Goal: Information Seeking & Learning: Check status

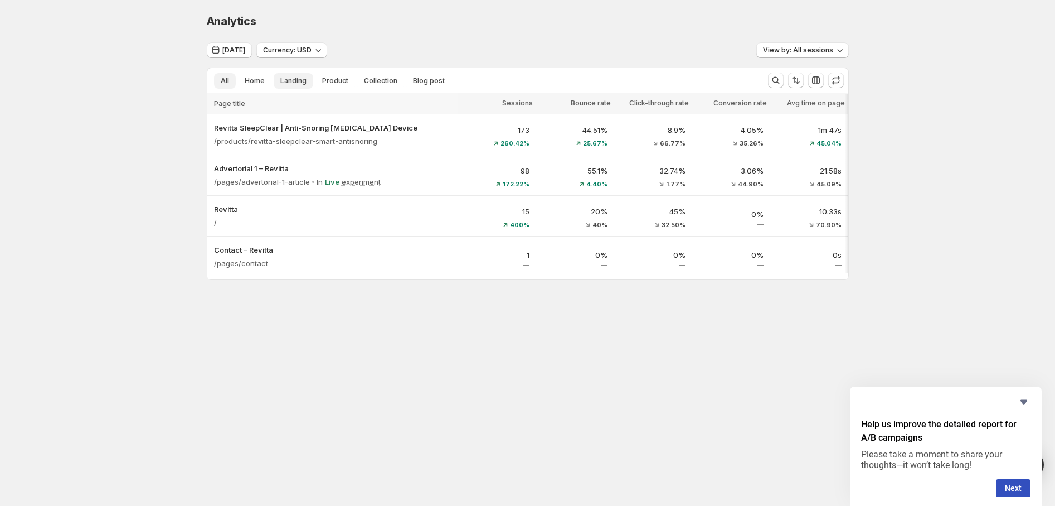
click at [285, 82] on span "Landing" at bounding box center [293, 80] width 26 height 9
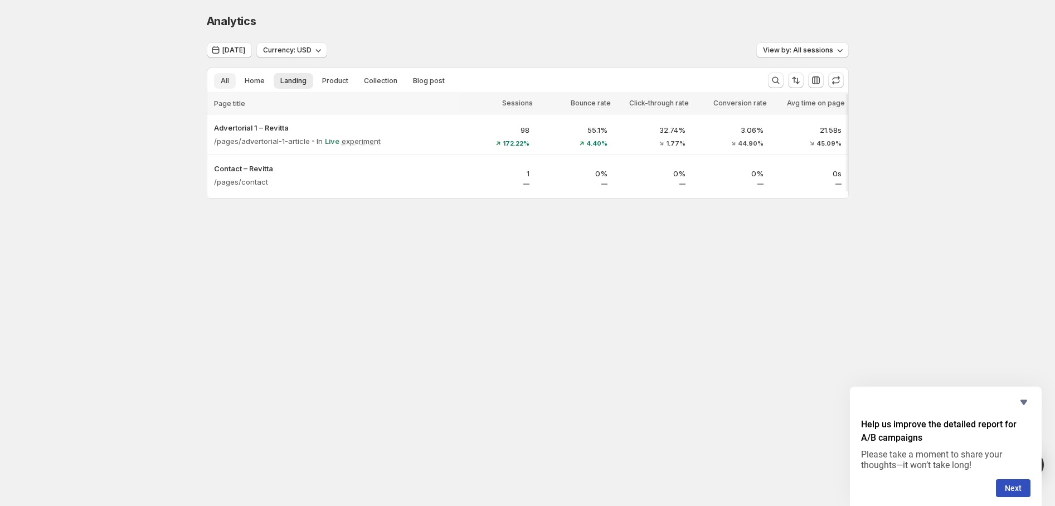
click at [224, 79] on span "All" at bounding box center [225, 80] width 8 height 9
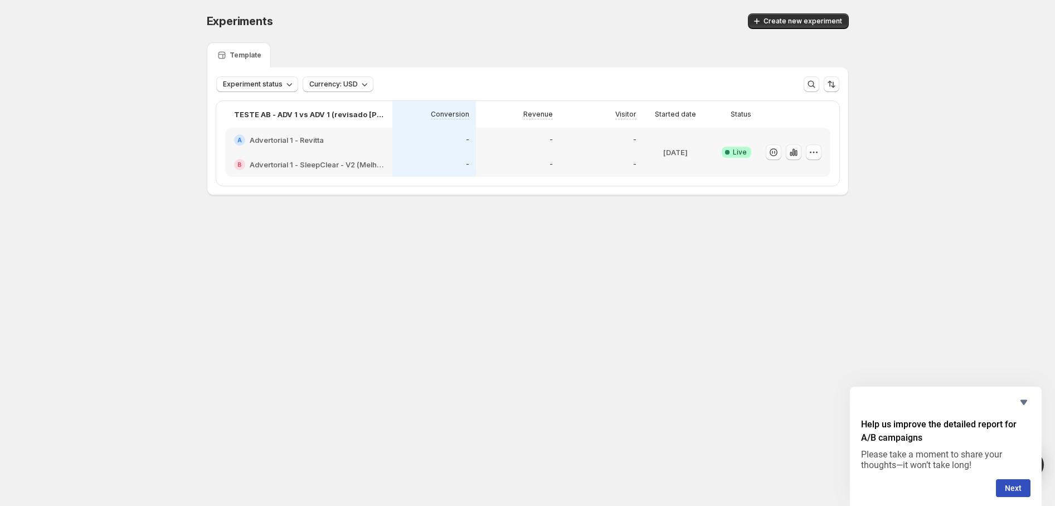
click at [793, 152] on icon "button" at bounding box center [793, 152] width 11 height 11
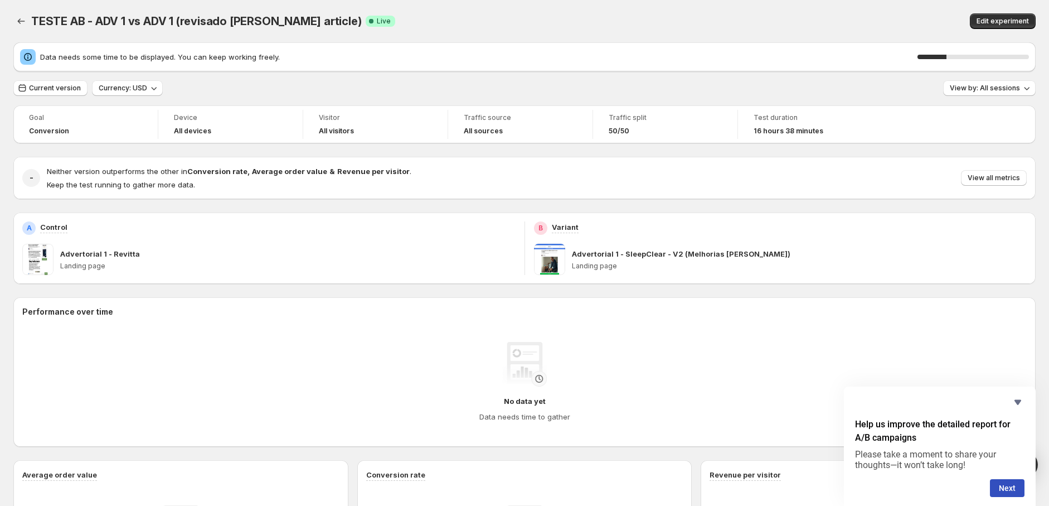
scroll to position [327, 0]
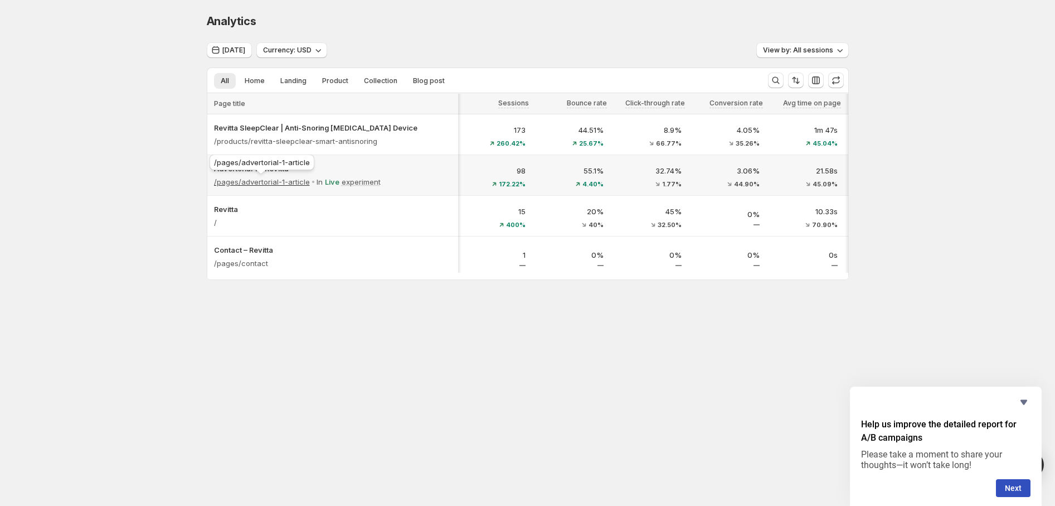
click at [277, 185] on p "/pages/advertorial-1-article" at bounding box center [262, 181] width 96 height 11
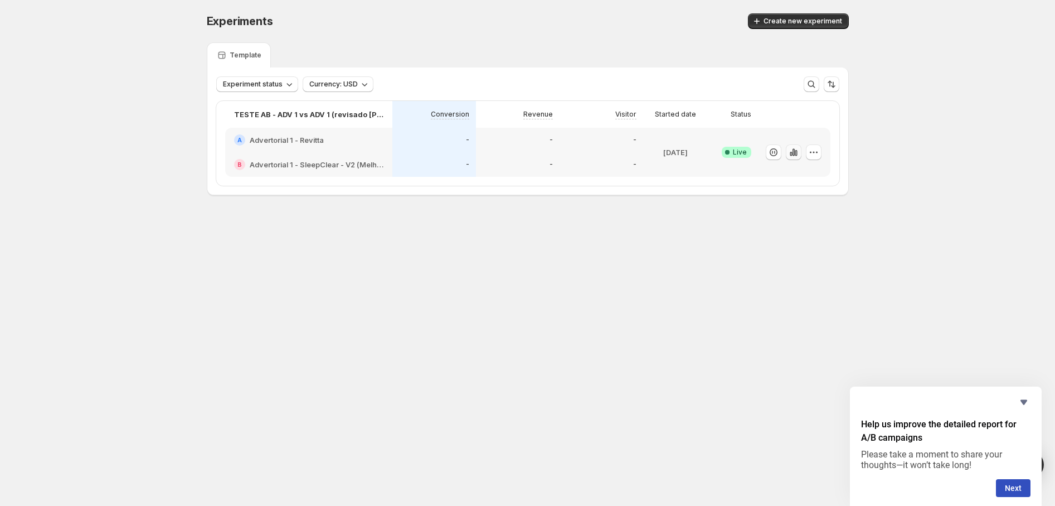
click at [797, 154] on icon "button" at bounding box center [796, 153] width 2 height 6
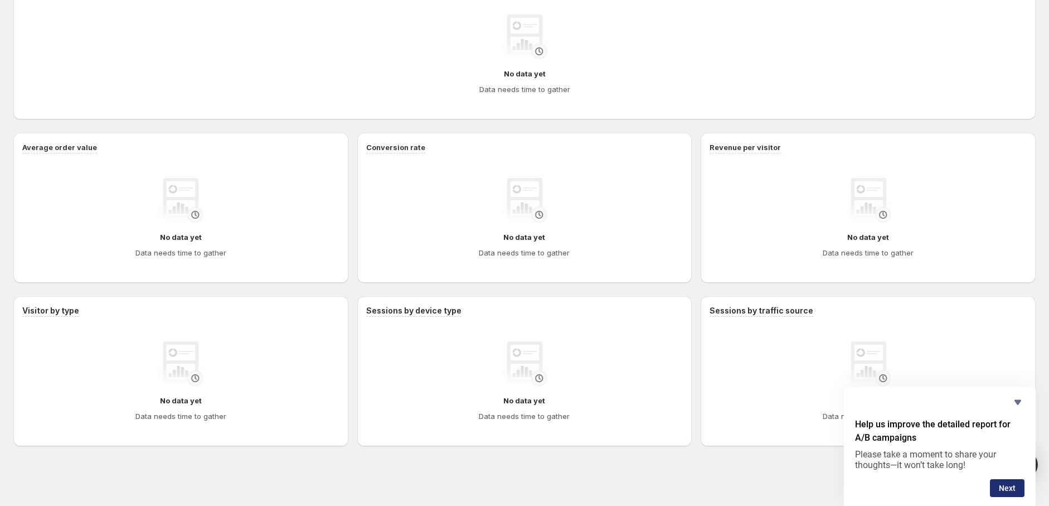
click at [1011, 492] on button "Next" at bounding box center [1007, 488] width 35 height 18
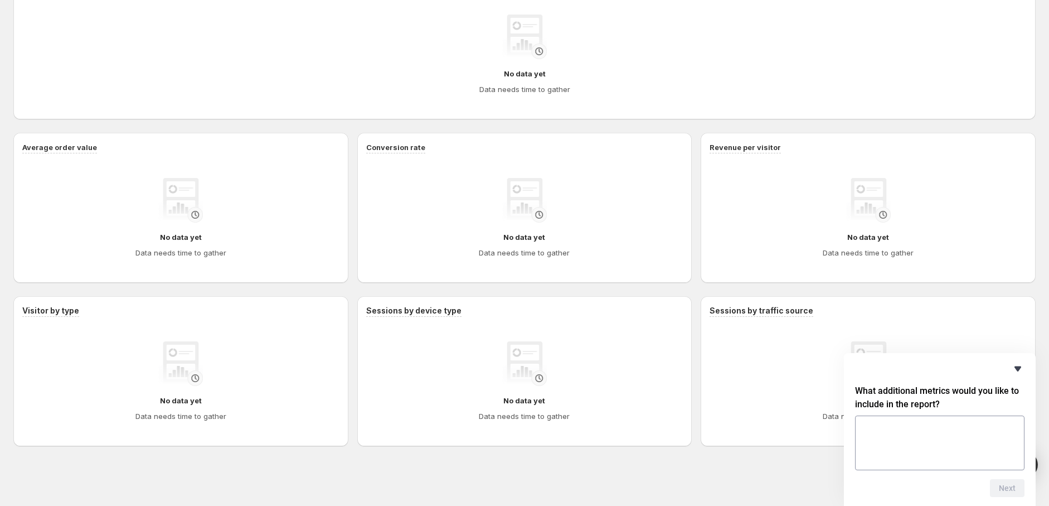
click at [1018, 373] on icon "Hide survey" at bounding box center [1017, 368] width 13 height 13
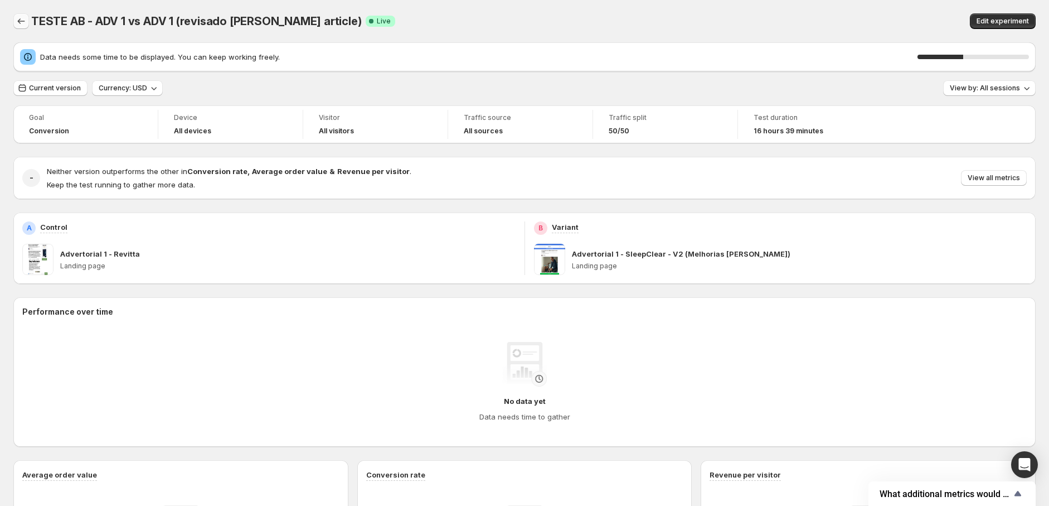
click at [18, 22] on icon "Back" at bounding box center [21, 21] width 7 height 6
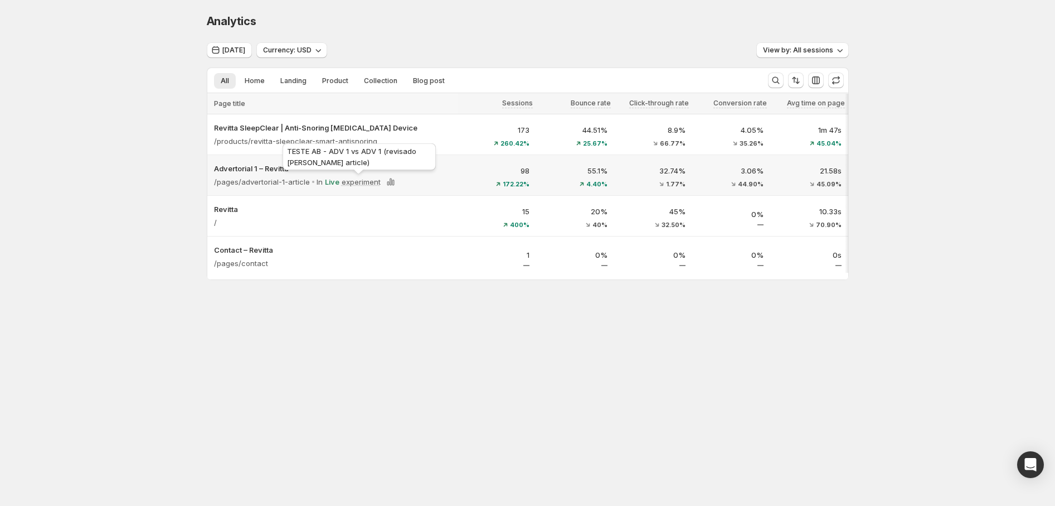
click at [426, 169] on div "TESTE AB - ADV 1 vs ADV 1 (revisado [PERSON_NAME] article)" at bounding box center [359, 159] width 158 height 36
click at [616, 170] on div "32.74% 1.77%" at bounding box center [653, 175] width 78 height 36
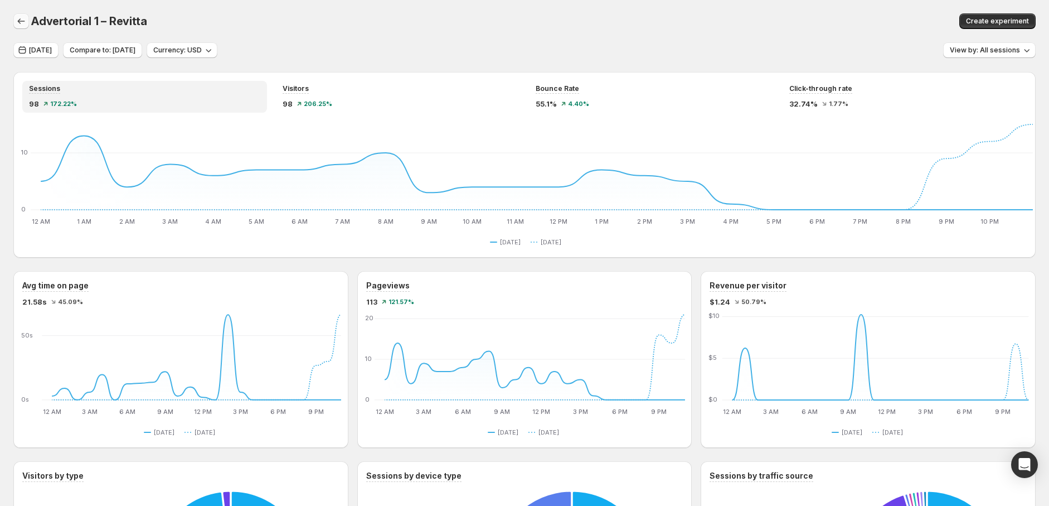
click at [25, 20] on icon "button" at bounding box center [21, 21] width 11 height 11
